Goal: Transaction & Acquisition: Subscribe to service/newsletter

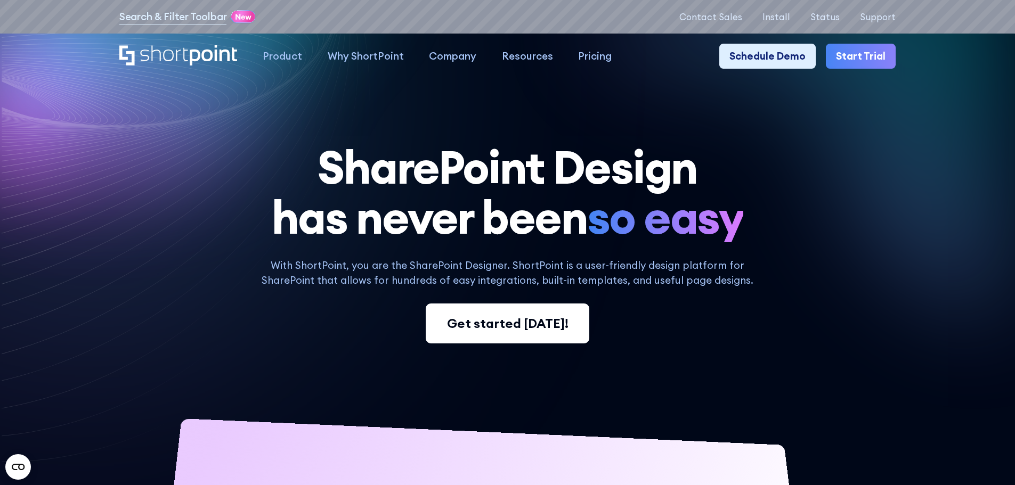
click at [511, 325] on div "Get started [DATE]!" at bounding box center [507, 323] width 121 height 19
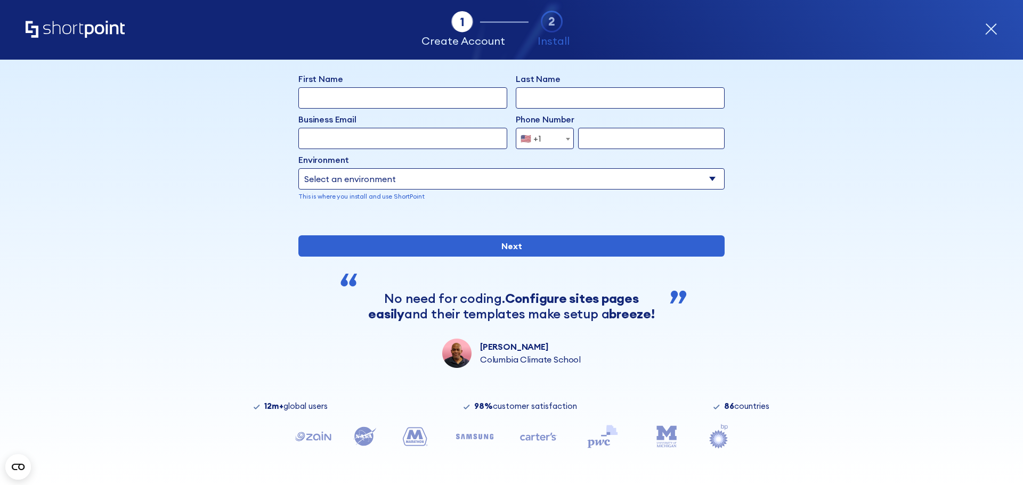
scroll to position [93, 0]
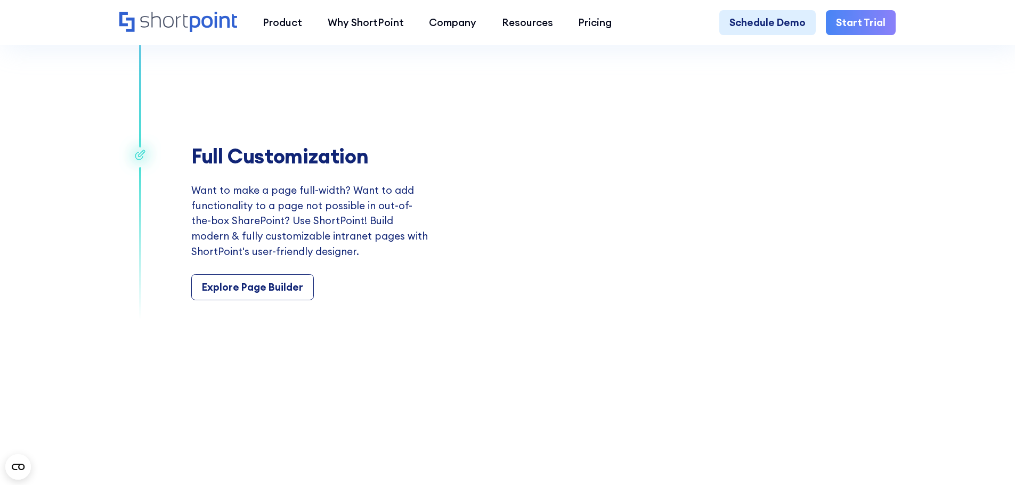
scroll to position [2025, 0]
